Goal: Information Seeking & Learning: Learn about a topic

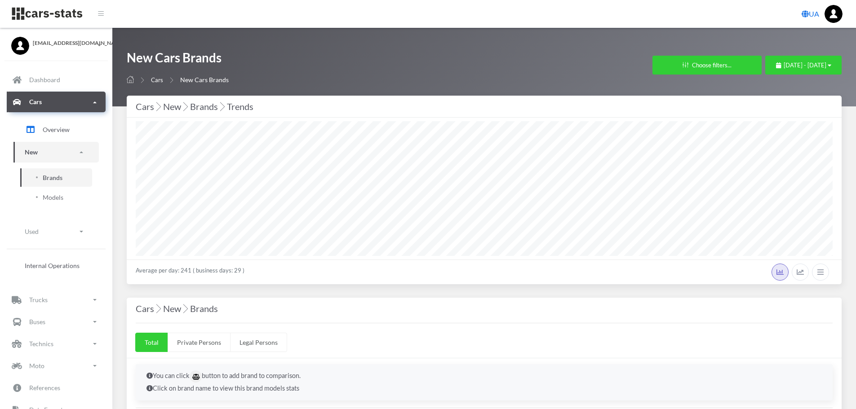
select select "25"
click at [773, 57] on button "September 8, 2025 - October 8, 2025" at bounding box center [803, 65] width 76 height 19
click at [784, 65] on span "September 8, 2025 - October 8, 2025" at bounding box center [805, 65] width 43 height 7
click at [798, 124] on li "This Month" at bounding box center [799, 122] width 63 height 14
select select "25"
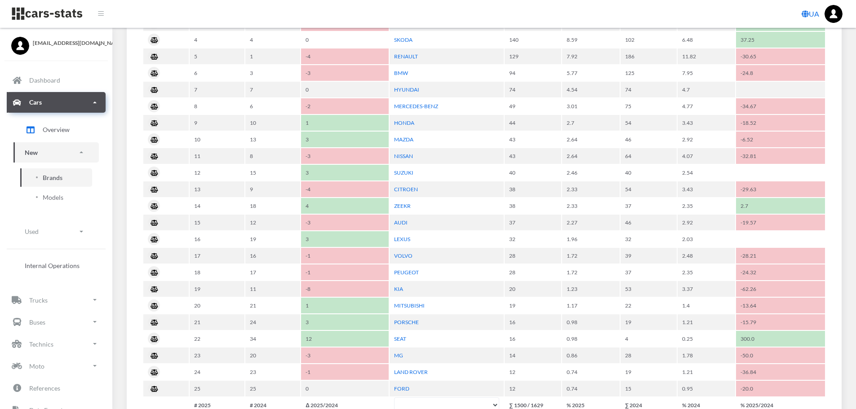
scroll to position [404, 0]
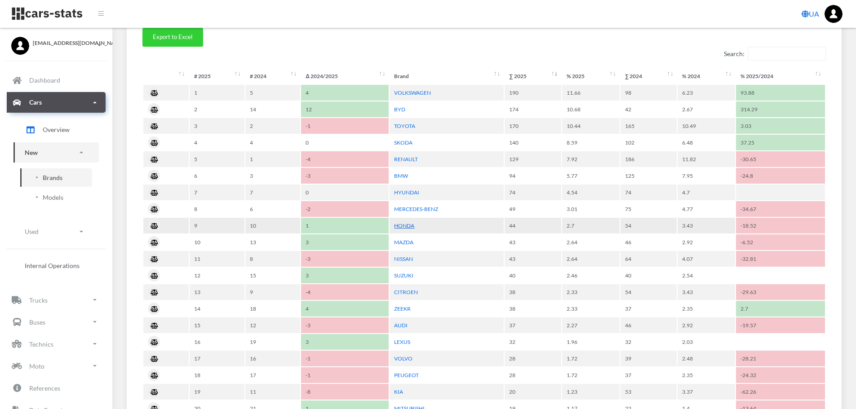
click at [409, 225] on link "HONDA" at bounding box center [404, 225] width 20 height 7
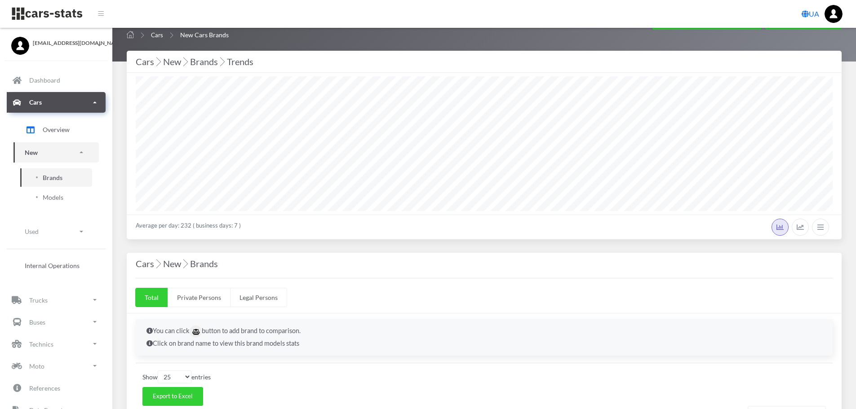
scroll to position [0, 0]
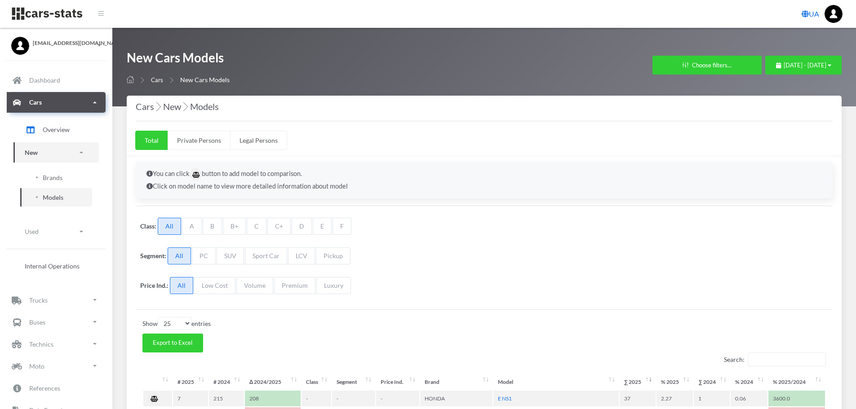
select select "25"
select select "HONDA"
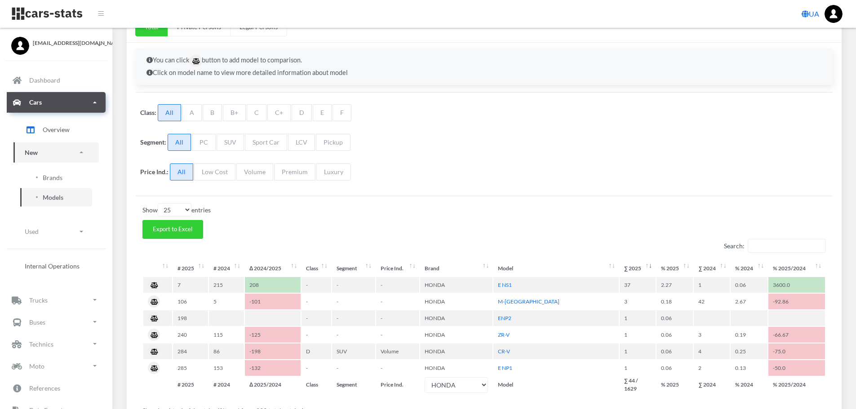
scroll to position [135, 0]
